Goal: Information Seeking & Learning: Understand process/instructions

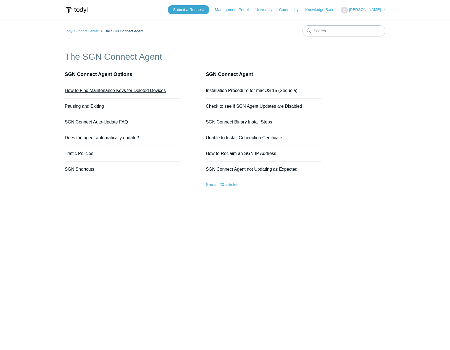
click at [112, 90] on link "How to Find Maintenance Keys for Deleted Devices" at bounding box center [115, 90] width 101 height 5
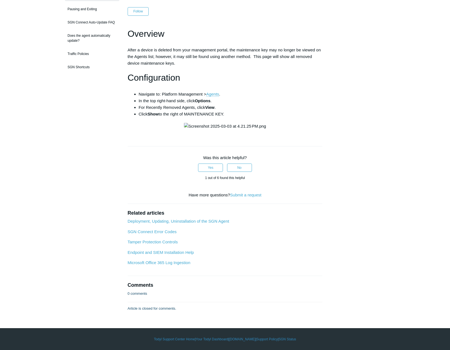
scroll to position [148, 0]
click at [191, 223] on link "Deployment, Updating, Uninstallation of the SGN Agent" at bounding box center [178, 221] width 102 height 5
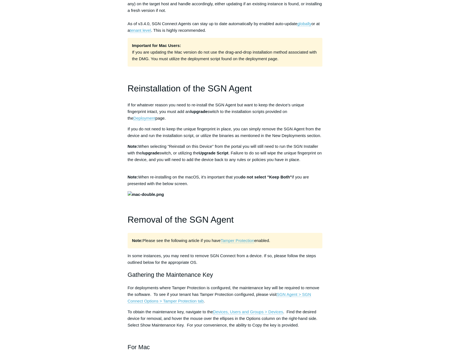
scroll to position [528, 0]
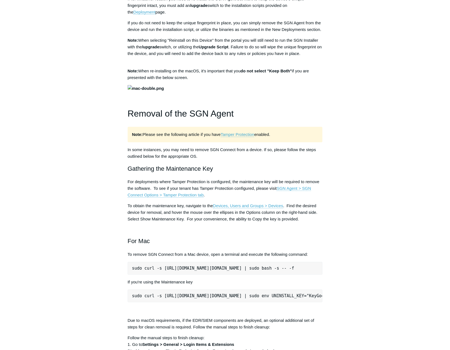
click at [188, 142] on p "Note: Please see the following article if you have Tamper Protection enabled." at bounding box center [224, 134] width 195 height 15
drag, startPoint x: 188, startPoint y: 211, endPoint x: 177, endPoint y: 218, distance: 13.4
click at [177, 142] on p "Note: Please see the following article if you have Tamper Protection enabled." at bounding box center [224, 134] width 195 height 15
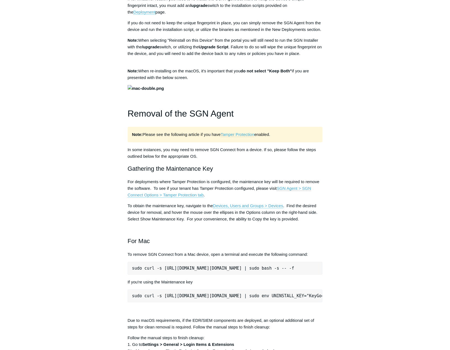
click at [235, 137] on link "Tamper Protection" at bounding box center [237, 134] width 34 height 5
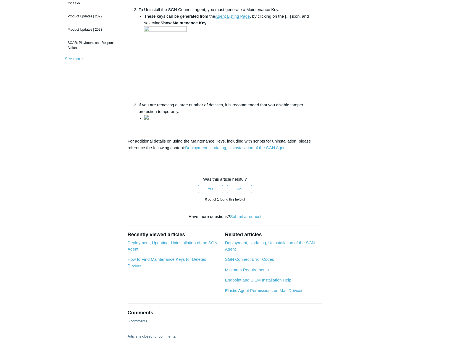
scroll to position [163, 0]
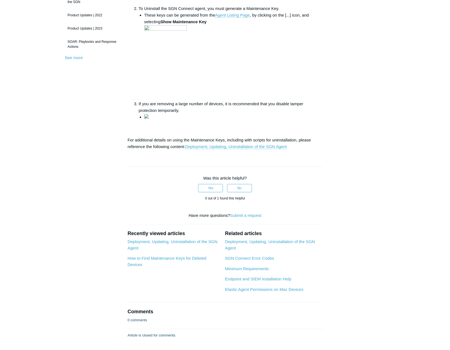
click at [152, 150] on p "For additional details on using the Maintenance Keys, including with scripts fo…" at bounding box center [224, 143] width 195 height 13
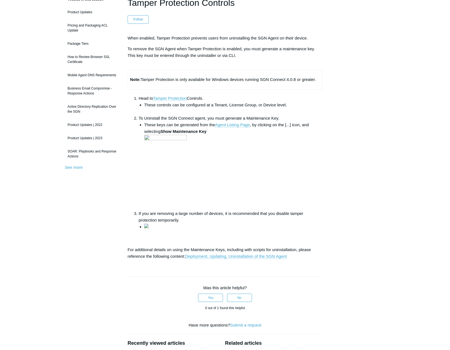
scroll to position [54, 0]
click at [157, 219] on li "If you are removing a large number of devices, it is recommended that you disab…" at bounding box center [231, 220] width 184 height 20
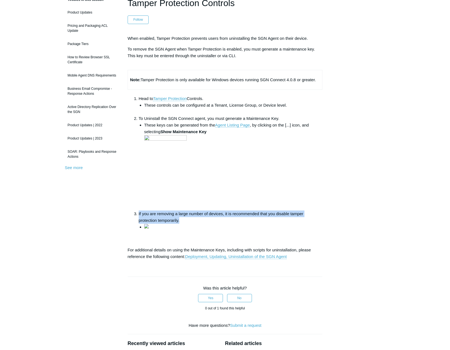
click at [157, 219] on li "If you are removing a large number of devices, it is recommended that you disab…" at bounding box center [231, 220] width 184 height 20
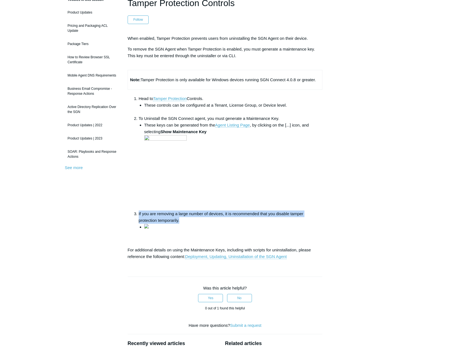
scroll to position [0, 0]
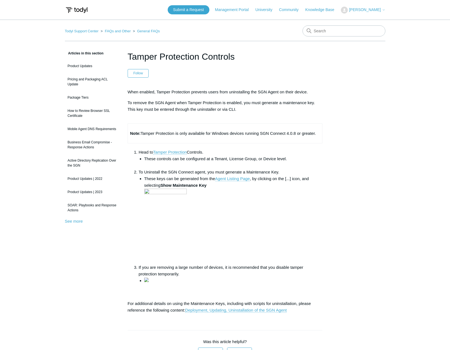
click at [172, 157] on li "These controls can be configured at a Tenant, License Group, or Device level." at bounding box center [233, 161] width 178 height 13
drag, startPoint x: 172, startPoint y: 157, endPoint x: 171, endPoint y: 172, distance: 15.2
click at [171, 172] on ol "Head to Tamper Protection Controls. These controls can be configured at a Tenan…" at bounding box center [227, 216] width 189 height 135
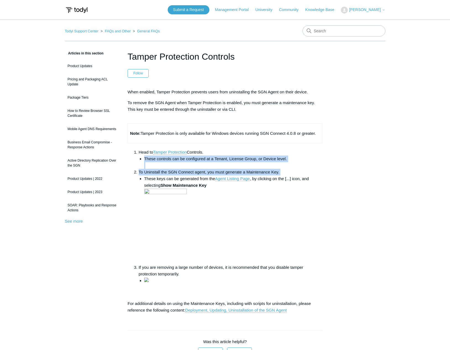
click at [171, 172] on li "To Uninstall the SGN Connect agent, you must generate a Maintenance Key. These …" at bounding box center [231, 216] width 184 height 95
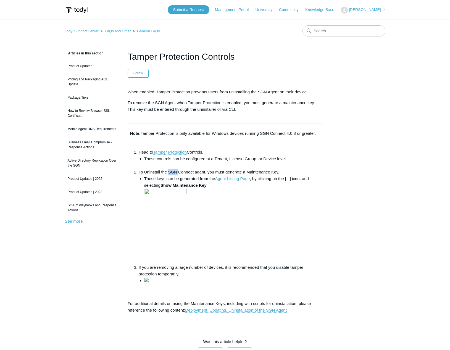
click at [171, 172] on li "To Uninstall the SGN Connect agent, you must generate a Maintenance Key. These …" at bounding box center [231, 216] width 184 height 95
drag, startPoint x: 171, startPoint y: 172, endPoint x: 170, endPoint y: 178, distance: 6.4
click at [170, 178] on li "These keys can be generated from the Agent Listing Page , by clicking on the [.…" at bounding box center [233, 219] width 178 height 89
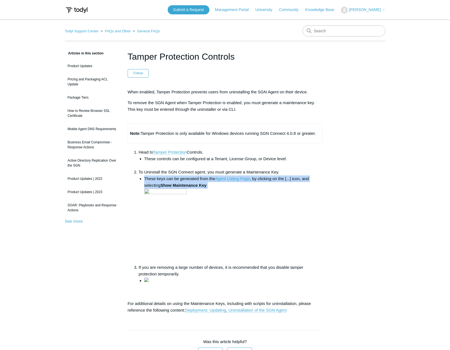
click at [170, 178] on li "These keys can be generated from the Agent Listing Page , by clicking on the [.…" at bounding box center [233, 219] width 178 height 89
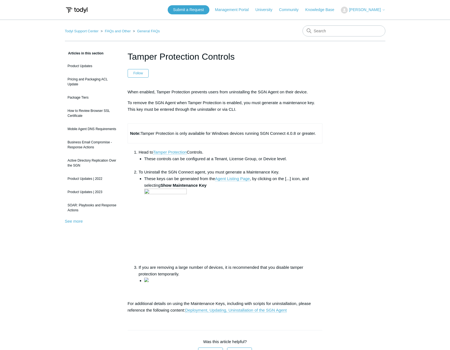
click at [183, 173] on li "To Uninstall the SGN Connect agent, you must generate a Maintenance Key. These …" at bounding box center [231, 216] width 184 height 95
drag, startPoint x: 183, startPoint y: 173, endPoint x: 181, endPoint y: 180, distance: 7.2
click at [181, 180] on li "These keys can be generated from the Agent Listing Page , by clicking on the [.…" at bounding box center [233, 219] width 178 height 89
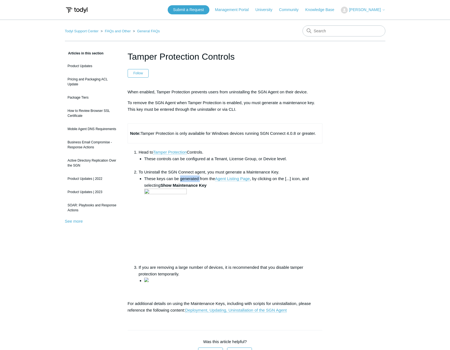
click at [181, 180] on li "These keys can be generated from the Agent Listing Page , by clicking on the [.…" at bounding box center [233, 219] width 178 height 89
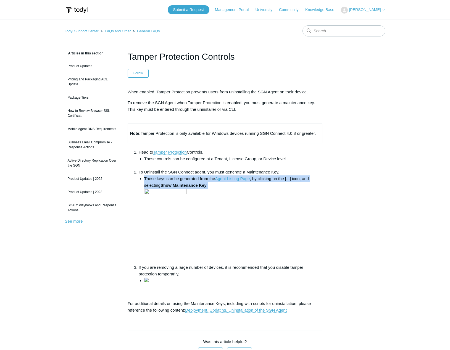
click at [181, 180] on li "These keys can be generated from the Agent Listing Page , by clicking on the [.…" at bounding box center [233, 219] width 178 height 89
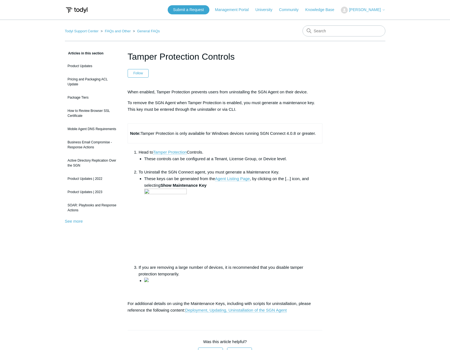
scroll to position [153, 0]
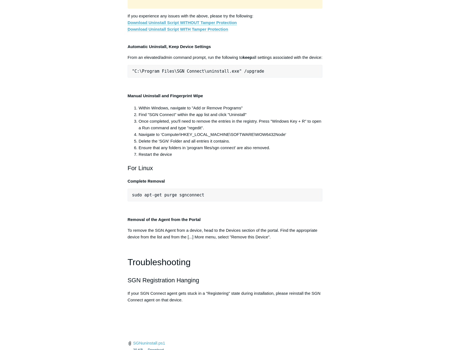
scroll to position [1044, 0]
click at [172, 32] on link "Download Uninstall Script WITH Tamper Protection" at bounding box center [177, 29] width 100 height 5
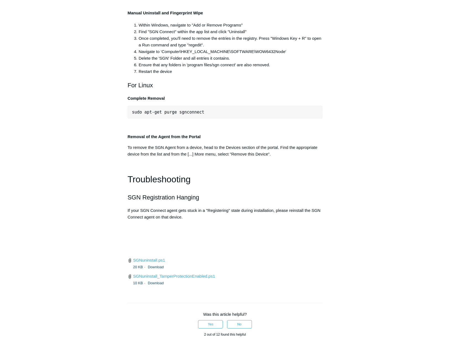
scroll to position [1129, 0]
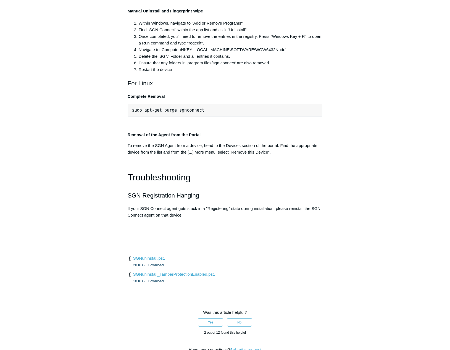
click at [159, 14] on p "Manual Uninstall and Fingerprint Wipe" at bounding box center [224, 11] width 195 height 7
drag, startPoint x: 159, startPoint y: 233, endPoint x: 155, endPoint y: 243, distance: 10.7
click at [155, 26] on li "Within Windows, navigate to "Add or Remove Programs"" at bounding box center [231, 23] width 184 height 7
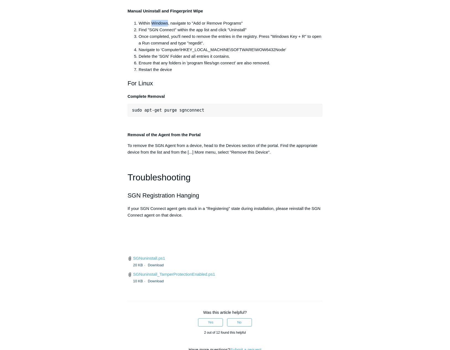
click at [155, 26] on li "Within Windows, navigate to "Add or Remove Programs"" at bounding box center [231, 23] width 184 height 7
drag, startPoint x: 155, startPoint y: 243, endPoint x: 155, endPoint y: 248, distance: 4.4
click at [155, 73] on ol "Within Windows, navigate to "Add or Remove Programs" Find "SGN Connect" within …" at bounding box center [227, 46] width 189 height 53
click at [155, 33] on li "Find "SGN Connect" within the app list and click "Uninstall"" at bounding box center [231, 29] width 184 height 7
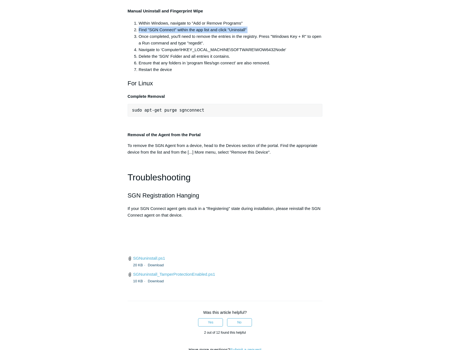
click at [155, 33] on li "Find "SGN Connect" within the app list and click "Uninstall"" at bounding box center [231, 29] width 184 height 7
drag, startPoint x: 155, startPoint y: 248, endPoint x: 154, endPoint y: 257, distance: 9.9
click at [154, 46] on li "Once completed, you'll need to remove the entries in the registry. Press "Windo…" at bounding box center [231, 39] width 184 height 13
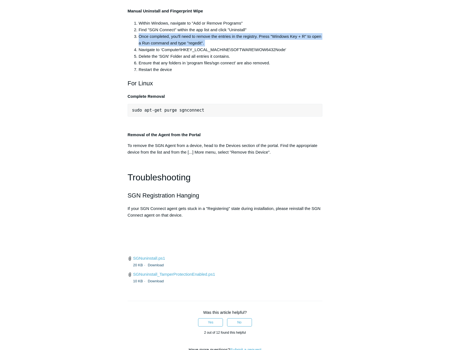
drag, startPoint x: 154, startPoint y: 257, endPoint x: 156, endPoint y: 275, distance: 17.8
click at [156, 73] on ol "Within Windows, navigate to "Add or Remove Programs" Find "SGN Connect" within …" at bounding box center [227, 46] width 189 height 53
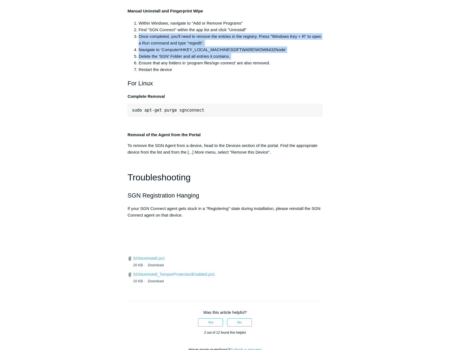
click at [156, 60] on li "Delete the 'SGN' Folder and all entries it contains." at bounding box center [231, 56] width 184 height 7
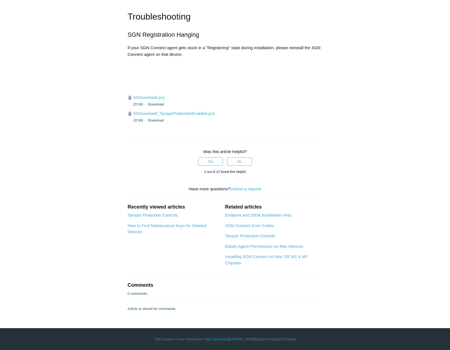
scroll to position [1313, 0]
click at [175, 116] on link "SGNuninstall_TamperProtectionEnabled.ps1" at bounding box center [174, 113] width 82 height 5
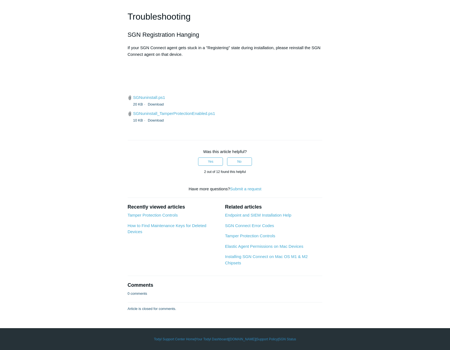
drag, startPoint x: 192, startPoint y: 88, endPoint x: 169, endPoint y: 78, distance: 25.7
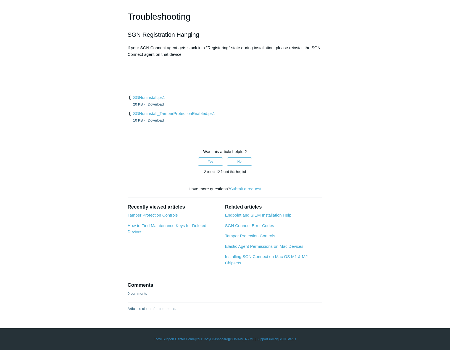
drag, startPoint x: 169, startPoint y: 78, endPoint x: 162, endPoint y: 69, distance: 11.2
drag, startPoint x: 137, startPoint y: 63, endPoint x: 246, endPoint y: 125, distance: 125.0
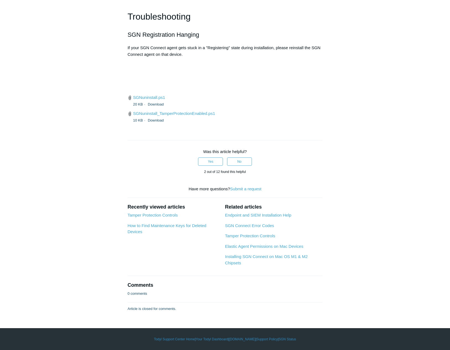
drag, startPoint x: 190, startPoint y: 115, endPoint x: 133, endPoint y: 59, distance: 80.4
drag, startPoint x: 138, startPoint y: 67, endPoint x: 214, endPoint y: 115, distance: 89.7
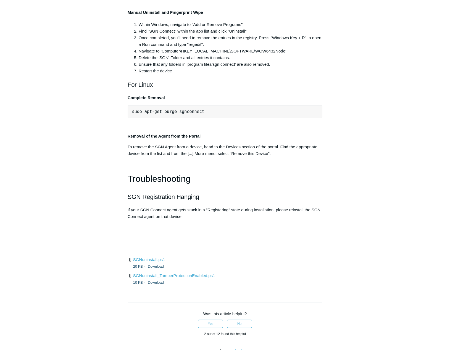
scroll to position [1127, 0]
drag, startPoint x: 209, startPoint y: 92, endPoint x: 180, endPoint y: 31, distance: 66.8
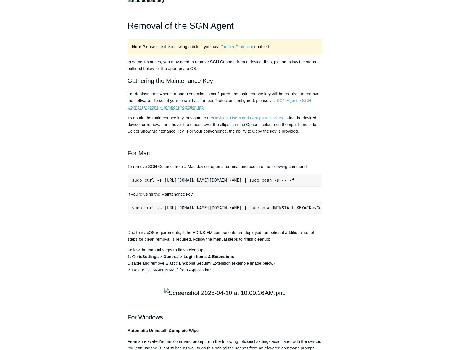
scroll to position [616, 0]
click at [186, 49] on span "Note: Please see the following article if you have Tamper Protection enabled." at bounding box center [201, 46] width 138 height 5
drag, startPoint x: 186, startPoint y: 125, endPoint x: 178, endPoint y: 158, distance: 34.4
click at [178, 86] on h2 "Gathering the Maintenance Key" at bounding box center [224, 81] width 195 height 10
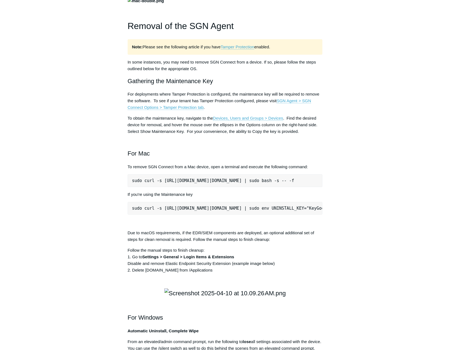
click at [171, 135] on p "To obtain the maintenance key, navigate to the Devices, Users and Groups > Devi…" at bounding box center [224, 125] width 195 height 20
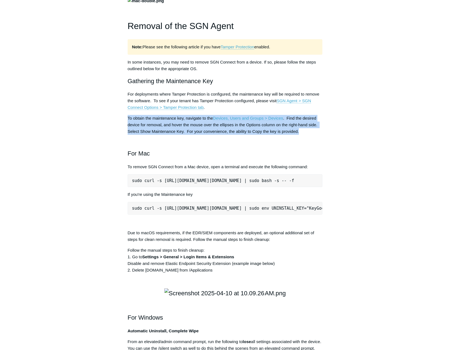
click at [171, 135] on p "To obtain the maintenance key, navigate to the Devices, Users and Groups > Devi…" at bounding box center [224, 125] width 195 height 20
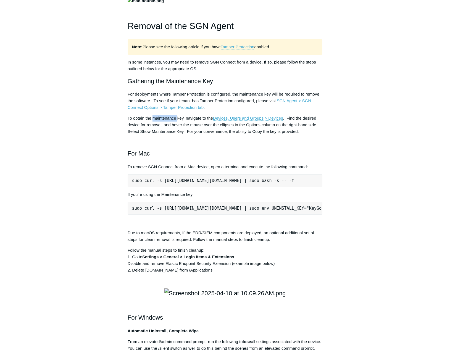
click at [171, 135] on p "To obtain the maintenance key, navigate to the Devices, Users and Groups > Devi…" at bounding box center [224, 125] width 195 height 20
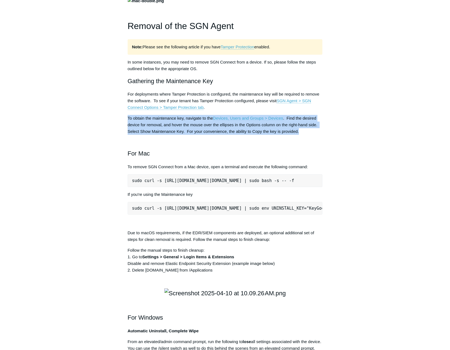
click at [171, 135] on p "To obtain the maintenance key, navigate to the Devices, Users and Groups > Devi…" at bounding box center [224, 125] width 195 height 20
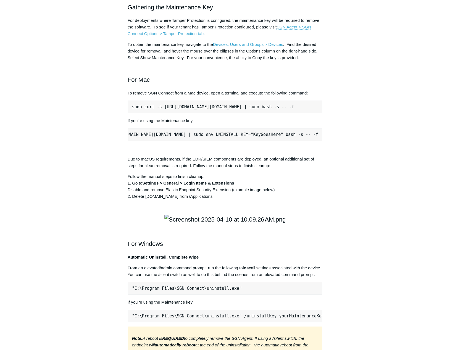
scroll to position [689, 0]
click at [213, 169] on p "Due to macOS requirements, if the EDR/SIEM components are deployed, an optional…" at bounding box center [224, 162] width 195 height 13
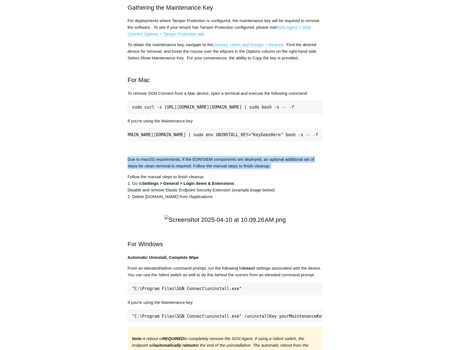
click at [213, 169] on p "Due to macOS requirements, if the EDR/SIEM components are deployed, an optional…" at bounding box center [224, 162] width 195 height 13
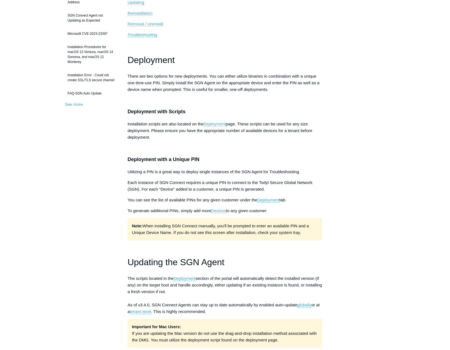
scroll to position [0, 0]
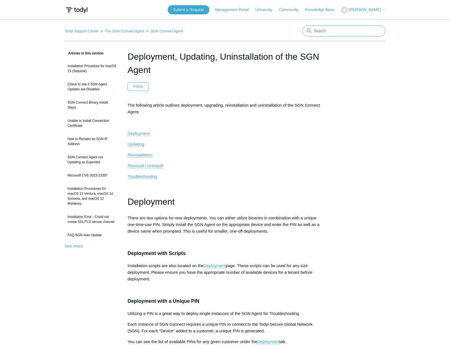
click at [344, 31] on input "Search" at bounding box center [343, 30] width 83 height 11
type input "removal without maintenance key"
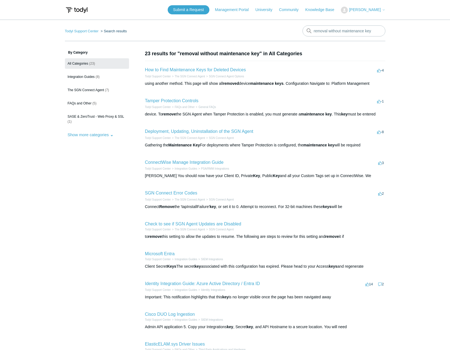
click at [253, 81] on div "using another method. This page will show all removed device maintenance keys .…" at bounding box center [265, 84] width 240 height 6
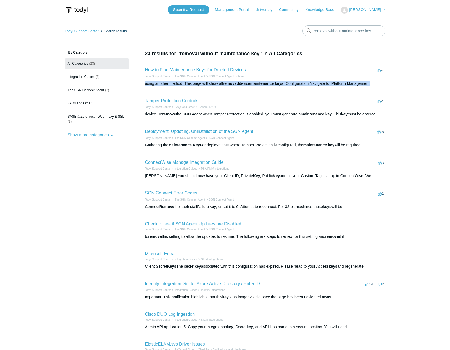
click at [253, 81] on div "using another method. This page will show all removed device maintenance keys .…" at bounding box center [265, 84] width 240 height 6
click at [246, 172] on article "Todyl Support Center Integration Guides PSA/RMM Integrations Todyl You should n…" at bounding box center [265, 172] width 240 height 13
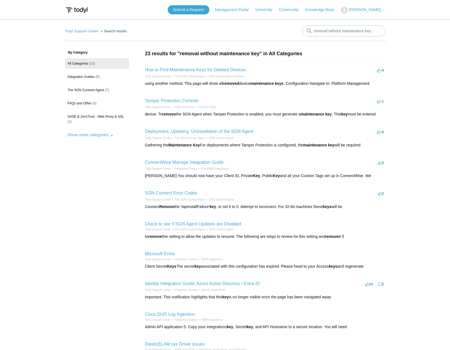
click at [246, 172] on article "Todyl Support Center Integration Guides PSA/RMM Integrations Todyl You should n…" at bounding box center [265, 172] width 240 height 13
drag, startPoint x: 246, startPoint y: 172, endPoint x: 248, endPoint y: 205, distance: 32.6
click at [248, 205] on div "Connect Remove the 'tapInstallFailure' key , or set it to 0. Attempt to reconne…" at bounding box center [265, 207] width 240 height 6
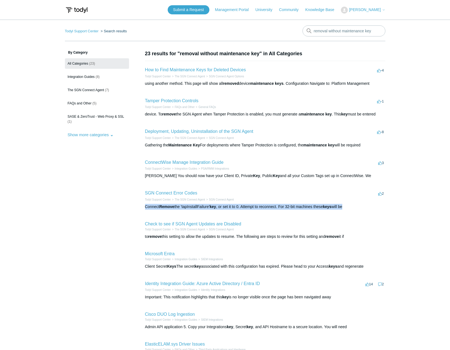
click at [248, 205] on div "Connect Remove the 'tapInstallFailure' key , or set it to 0. Attempt to reconne…" at bounding box center [265, 207] width 240 height 6
drag, startPoint x: 248, startPoint y: 205, endPoint x: 260, endPoint y: 242, distance: 39.1
click at [260, 242] on li "Check to see if SGN Agent Updates are Disabled Todyl Support Center The SGN Con…" at bounding box center [265, 230] width 240 height 30
click at [172, 68] on link "How to Find Maintenance Keys for Deleted Devices" at bounding box center [195, 69] width 101 height 5
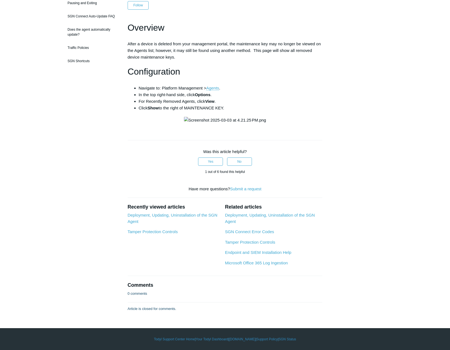
scroll to position [149, 0]
click at [238, 166] on button "No" at bounding box center [239, 161] width 25 height 8
click at [252, 244] on link "Tamper Protection Controls" at bounding box center [250, 242] width 50 height 5
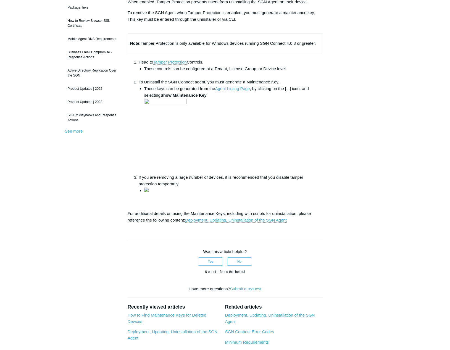
scroll to position [201, 0]
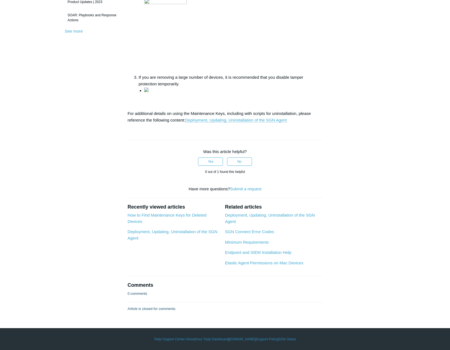
click at [216, 123] on p "For additional details on using the Maintenance Keys, including with scripts fo…" at bounding box center [224, 116] width 195 height 13
click at [227, 123] on p "For additional details on using the Maintenance Keys, including with scripts fo…" at bounding box center [224, 116] width 195 height 13
click at [227, 123] on link "Deployment, Updating, Uninstallation of the SGN Agent" at bounding box center [236, 120] width 102 height 5
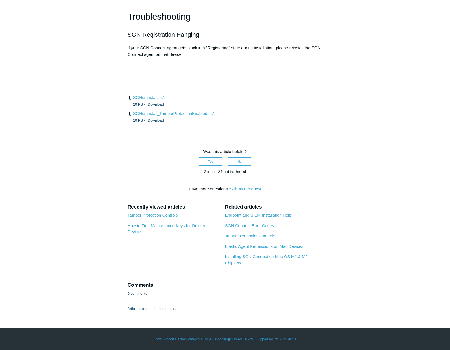
scroll to position [1465, 0]
click at [140, 100] on link "SGNuninstall.ps1" at bounding box center [149, 97] width 32 height 5
click at [176, 235] on li "How to Find Maintenance Keys for Deleted Devices" at bounding box center [173, 228] width 92 height 12
click at [172, 234] on link "How to Find Maintenance Keys for Deleted Devices" at bounding box center [166, 228] width 79 height 11
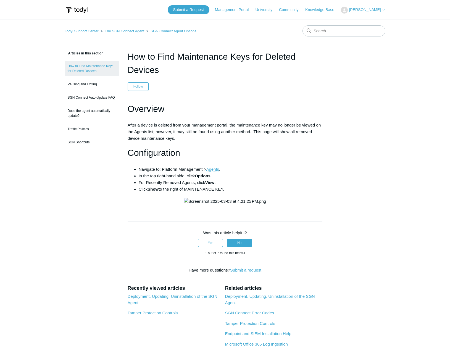
click at [213, 168] on link "Agents" at bounding box center [212, 169] width 13 height 5
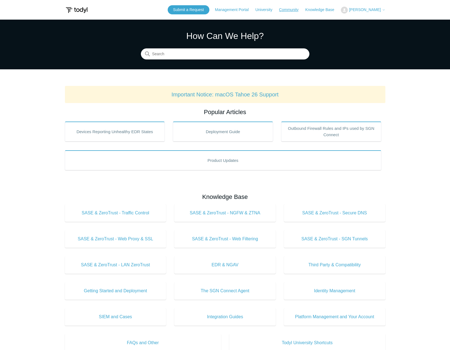
click at [302, 12] on link "Community" at bounding box center [291, 10] width 25 height 6
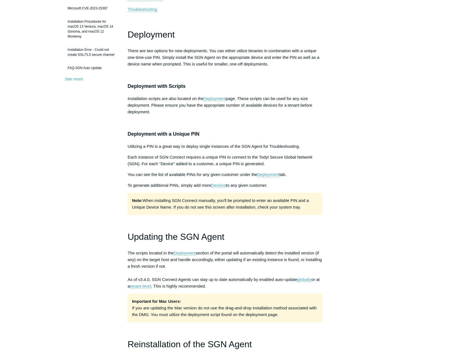
scroll to position [189, 0]
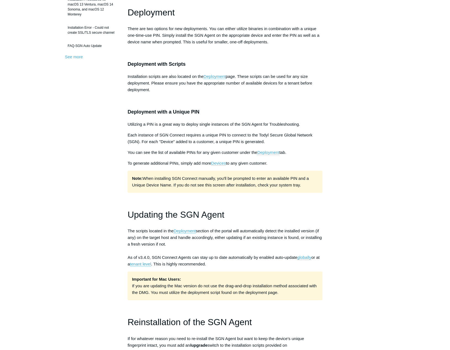
drag, startPoint x: 206, startPoint y: 128, endPoint x: 195, endPoint y: 124, distance: 11.6
click at [195, 124] on span "Utilizing a PIN is a great way to deploy single instances of the SGN Agent for …" at bounding box center [213, 124] width 172 height 5
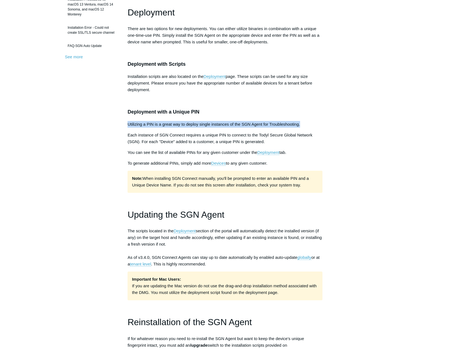
click at [195, 124] on span "Utilizing a PIN is a great way to deploy single instances of the SGN Agent for …" at bounding box center [213, 124] width 172 height 5
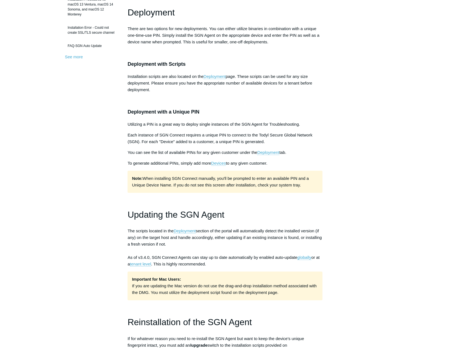
drag, startPoint x: 195, startPoint y: 124, endPoint x: 192, endPoint y: 131, distance: 7.2
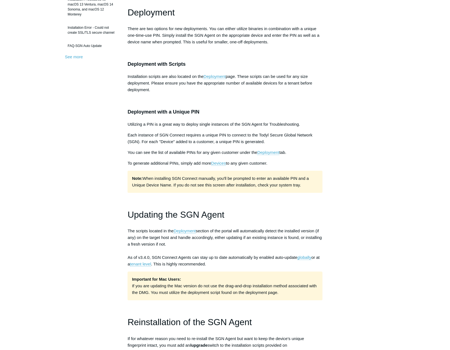
drag, startPoint x: 192, startPoint y: 131, endPoint x: 179, endPoint y: 161, distance: 32.9
click at [179, 161] on span "To generate additional PINs, simply add more" at bounding box center [169, 163] width 84 height 5
drag, startPoint x: 179, startPoint y: 161, endPoint x: 172, endPoint y: 157, distance: 8.4
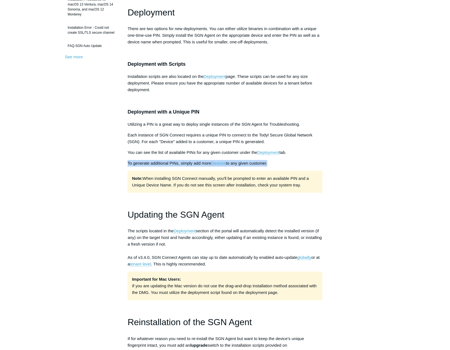
drag, startPoint x: 172, startPoint y: 157, endPoint x: 214, endPoint y: 186, distance: 50.8
click at [214, 186] on p "Note: When installing SGN Connect manually, you'll be prompted to enter an avai…" at bounding box center [224, 182] width 195 height 22
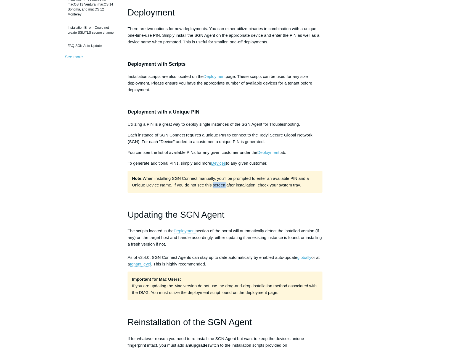
click at [214, 186] on p "Note: When installing SGN Connect manually, you'll be prompted to enter an avai…" at bounding box center [224, 182] width 195 height 22
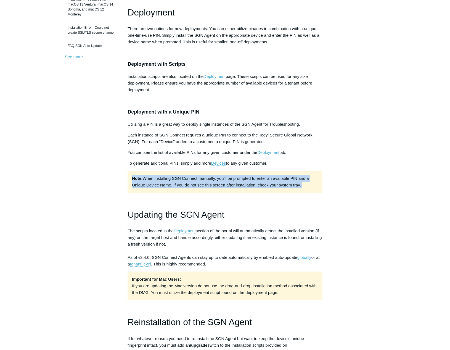
click at [214, 186] on p "Note: When installing SGN Connect manually, you'll be prompted to enter an avai…" at bounding box center [224, 182] width 195 height 22
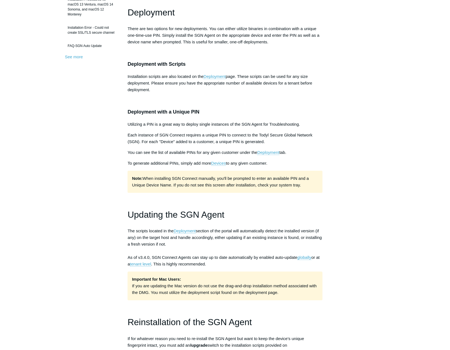
drag, startPoint x: 214, startPoint y: 186, endPoint x: 244, endPoint y: 254, distance: 73.9
click at [244, 254] on p "The scripts located in the Deployment section of the portal will automatically …" at bounding box center [224, 247] width 195 height 40
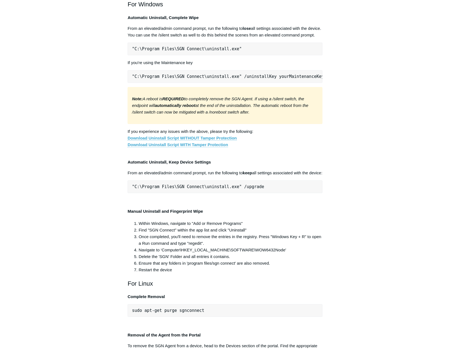
scroll to position [936, 0]
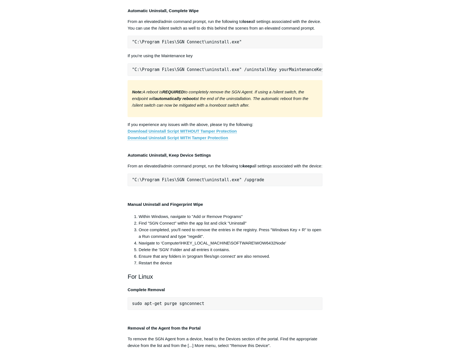
click at [219, 30] on span "From an elevated/admin command prompt, run the following to lose all settings a…" at bounding box center [223, 24] width 193 height 11
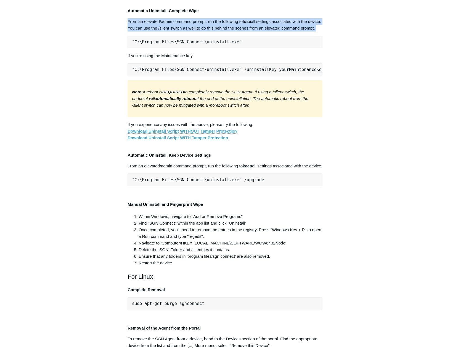
click at [219, 30] on span "From an elevated/admin command prompt, run the following to lose all settings a…" at bounding box center [223, 24] width 193 height 11
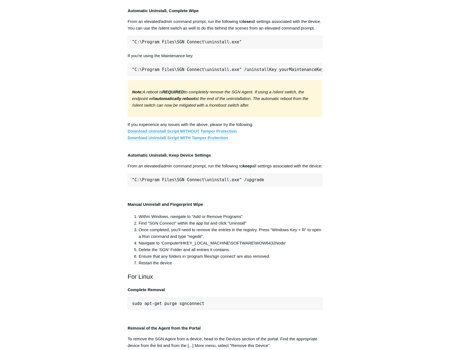
drag, startPoint x: 219, startPoint y: 235, endPoint x: 216, endPoint y: 247, distance: 12.2
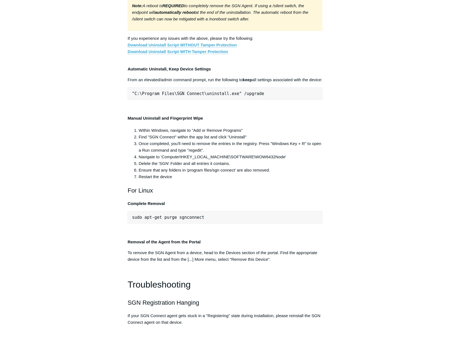
scroll to position [1022, 0]
click at [215, 21] on em "Note: A reboot is REQUIRED to completely remove the SGN Agent. If using a /sile…" at bounding box center [220, 12] width 176 height 18
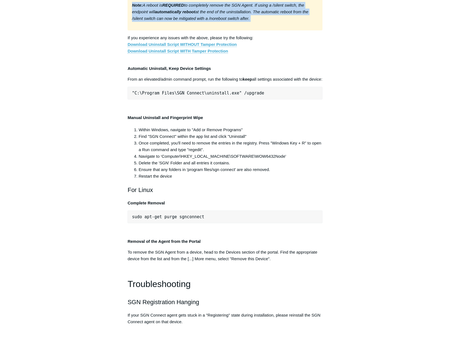
click at [215, 21] on em "Note: A reboot is REQUIRED to completely remove the SGN Agent. If using a /sile…" at bounding box center [220, 12] width 176 height 18
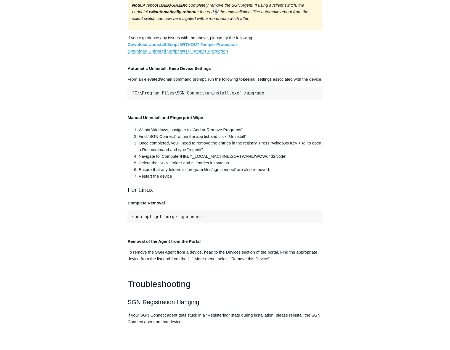
click at [215, 21] on em "Note: A reboot is REQUIRED to completely remove the SGN Agent. If using a /sile…" at bounding box center [220, 12] width 176 height 18
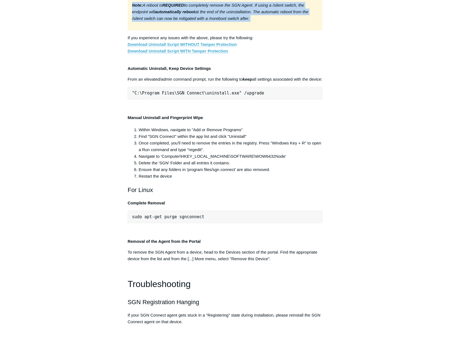
click at [215, 21] on em "Note: A reboot is REQUIRED to completely remove the SGN Agent. If using a /sile…" at bounding box center [220, 12] width 176 height 18
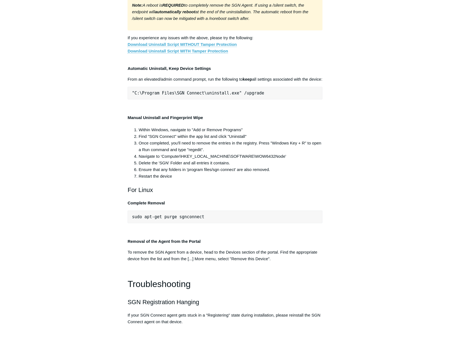
drag, startPoint x: 215, startPoint y: 224, endPoint x: 268, endPoint y: 255, distance: 61.6
click at [268, 54] on p "If you experience any issues with the above, please try the following: Download…" at bounding box center [224, 44] width 195 height 20
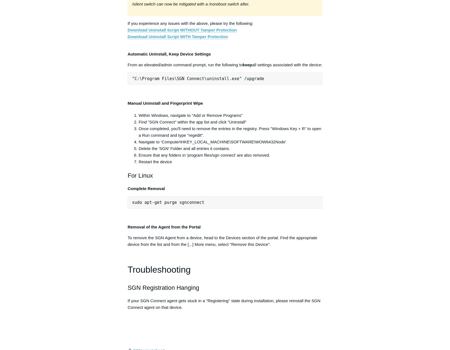
scroll to position [1119, 0]
